Goal: Task Accomplishment & Management: Complete application form

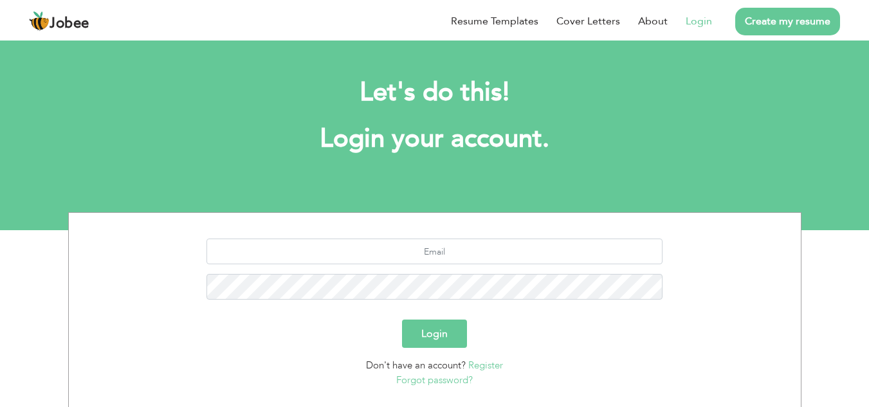
click at [765, 28] on link "Create my resume" at bounding box center [788, 22] width 105 height 28
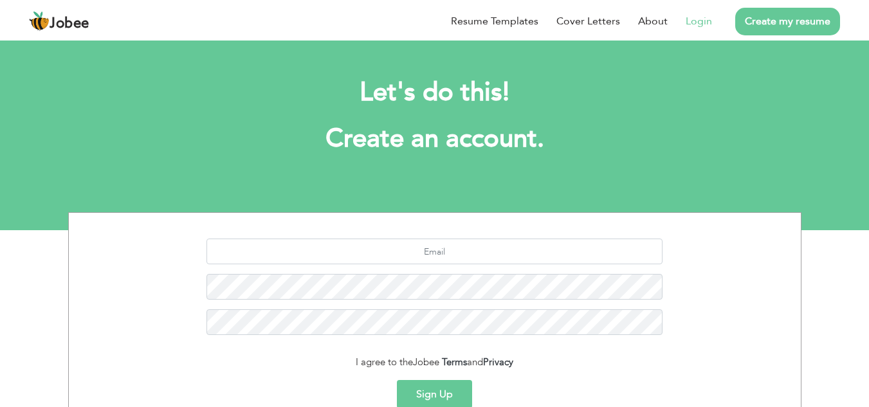
click at [702, 23] on link "Login" at bounding box center [699, 21] width 26 height 15
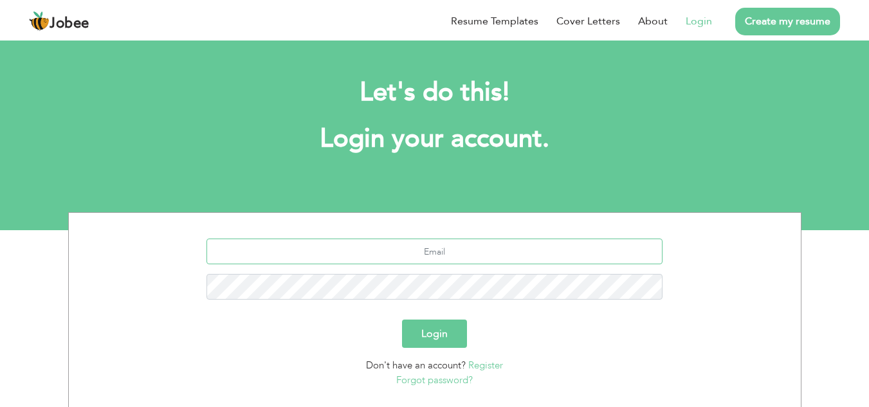
click at [426, 259] on input "text" at bounding box center [435, 252] width 456 height 26
type input "[EMAIL_ADDRESS][DOMAIN_NAME]"
click at [447, 335] on button "Login" at bounding box center [434, 334] width 65 height 28
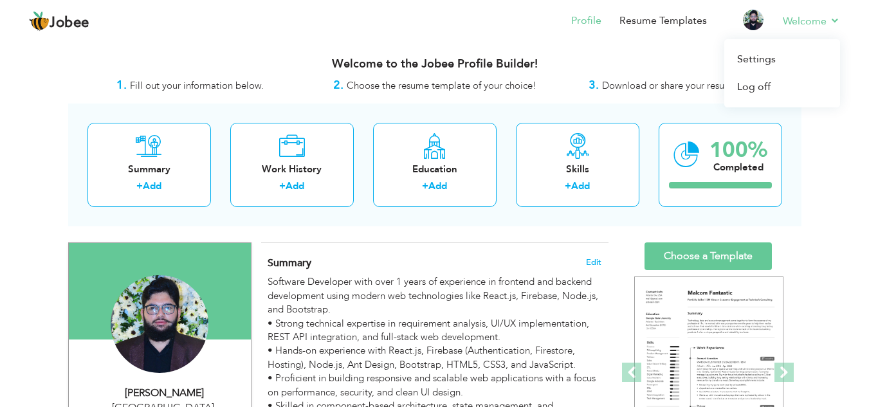
click at [826, 12] on li "Welcome Settings Log off" at bounding box center [802, 22] width 75 height 35
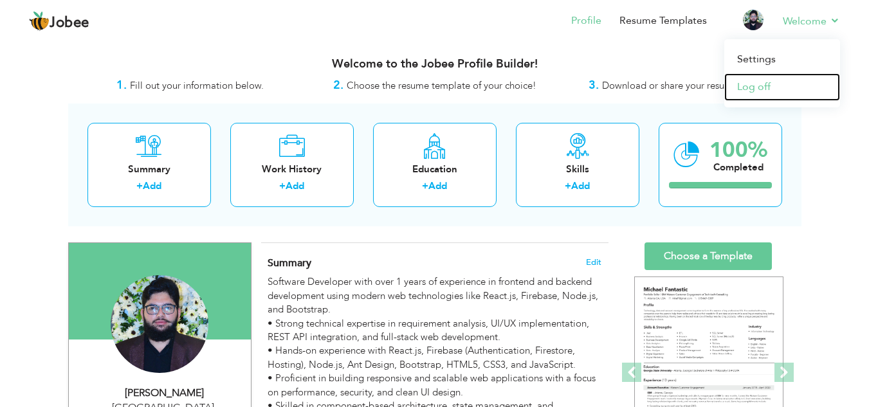
click at [762, 79] on link "Log off" at bounding box center [783, 87] width 116 height 28
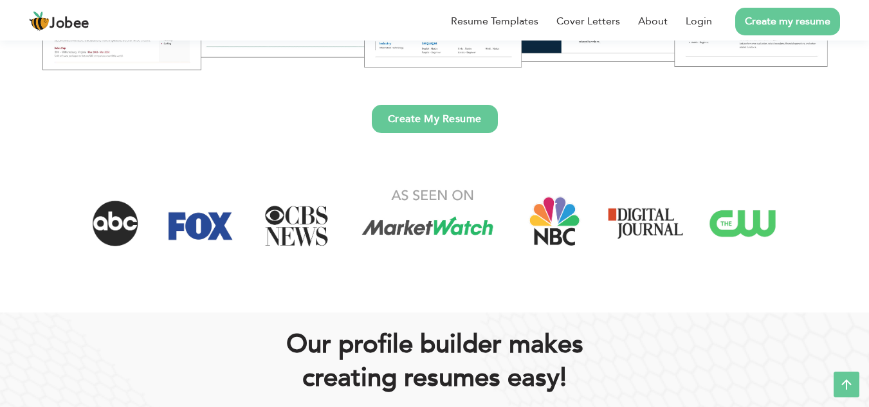
scroll to position [384, 0]
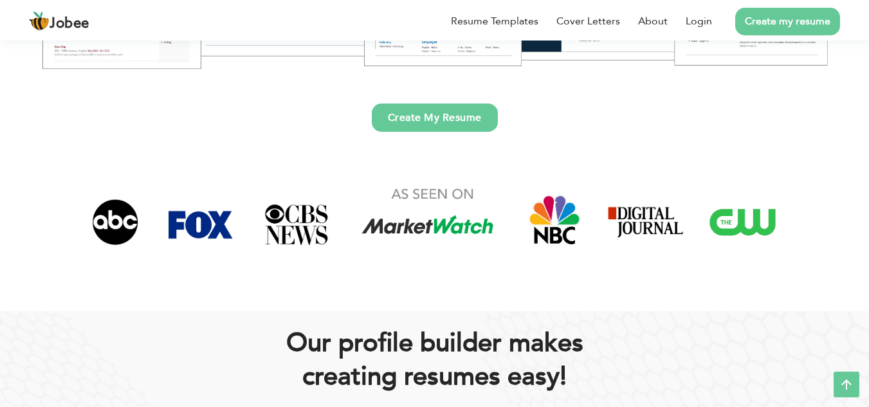
click at [439, 131] on link "Create My Resume" at bounding box center [435, 118] width 126 height 28
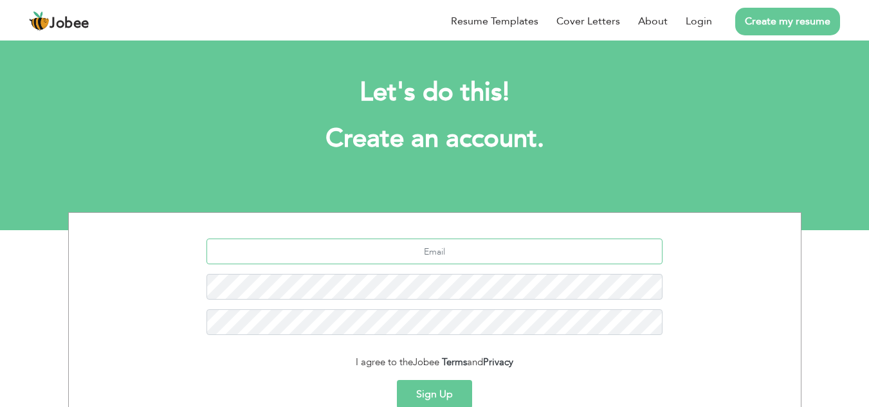
click at [467, 261] on input "text" at bounding box center [435, 252] width 456 height 26
type input "[EMAIL_ADDRESS][DOMAIN_NAME]"
click at [431, 403] on button "Sign Up" at bounding box center [434, 394] width 75 height 28
